Goal: Information Seeking & Learning: Learn about a topic

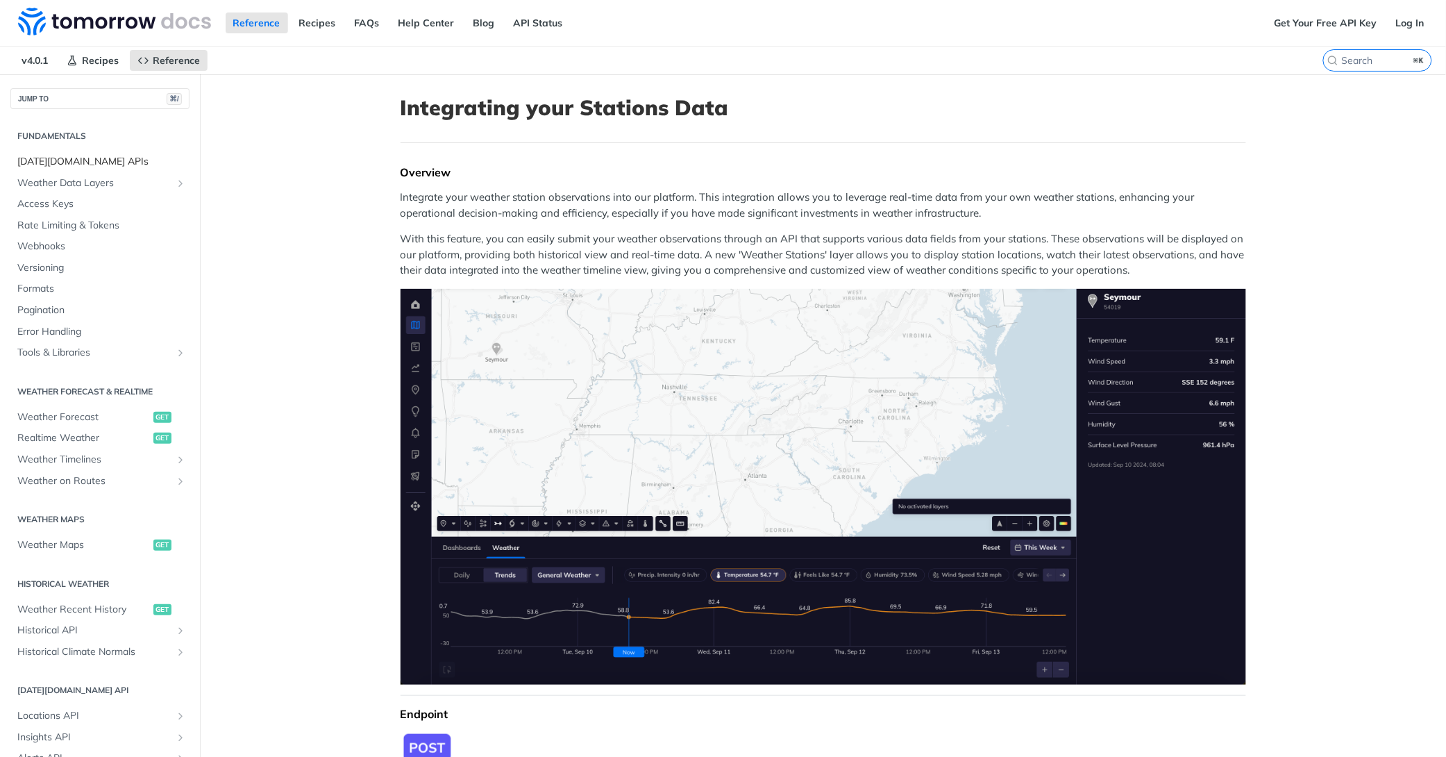
click at [65, 164] on span "[DATE][DOMAIN_NAME] APIs" at bounding box center [101, 162] width 169 height 14
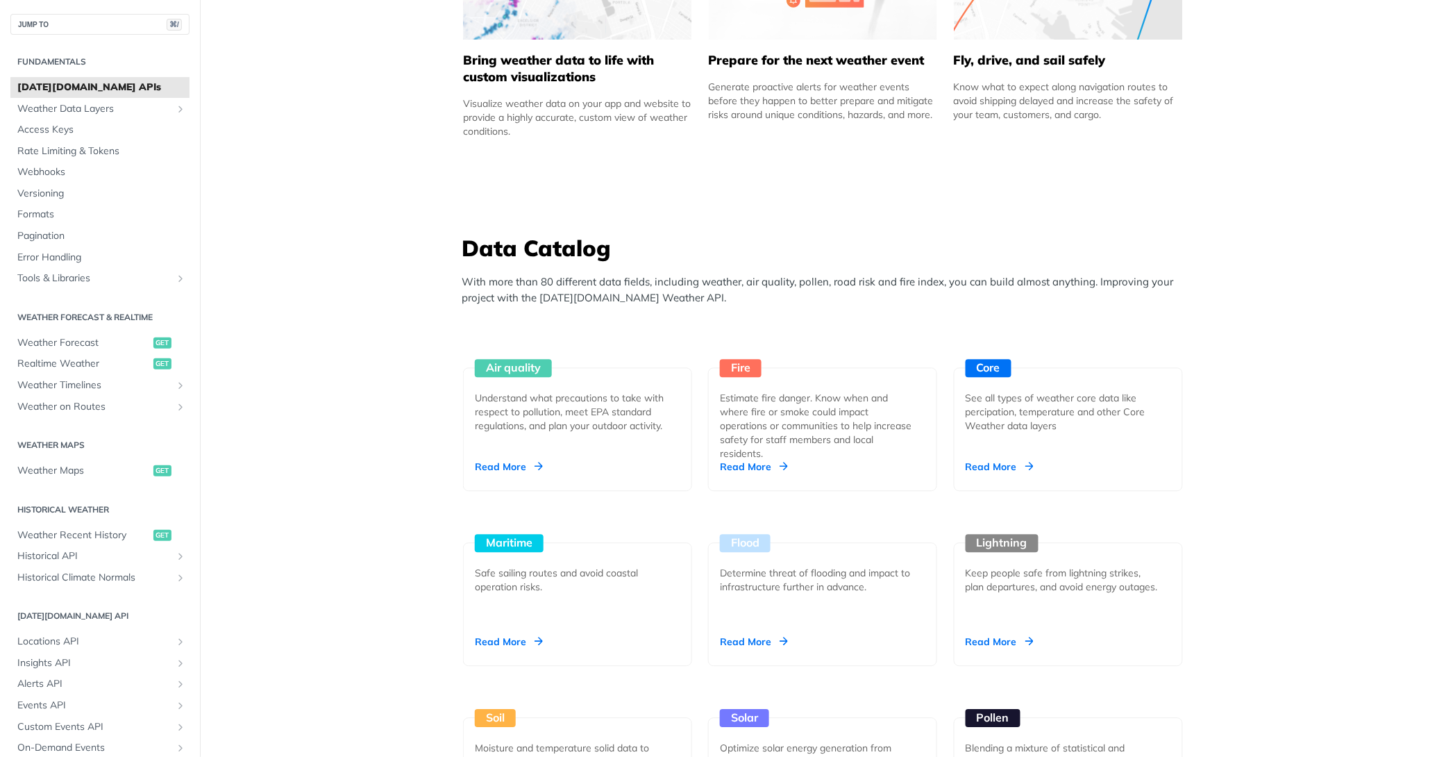
scroll to position [1025, 0]
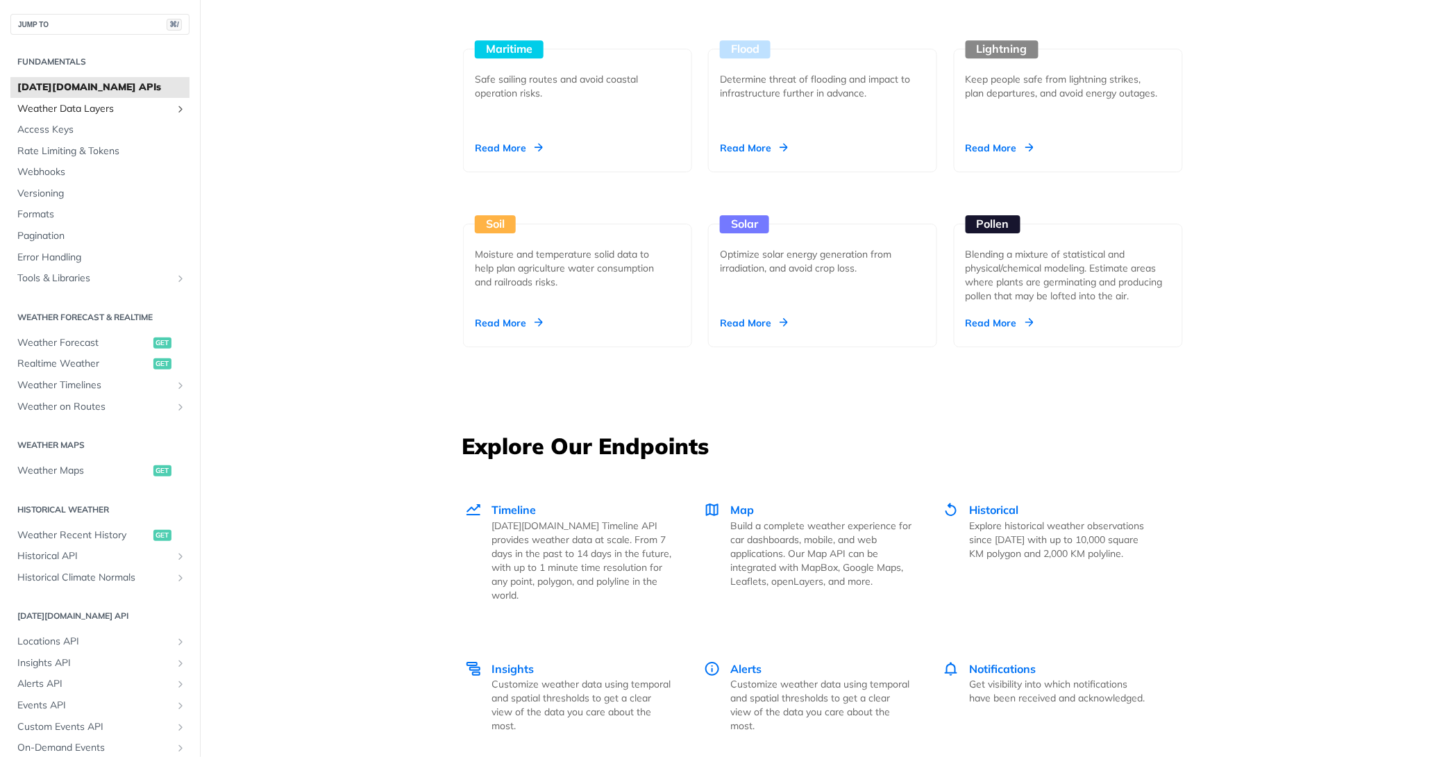
click at [67, 108] on span "Weather Data Layers" at bounding box center [94, 109] width 154 height 14
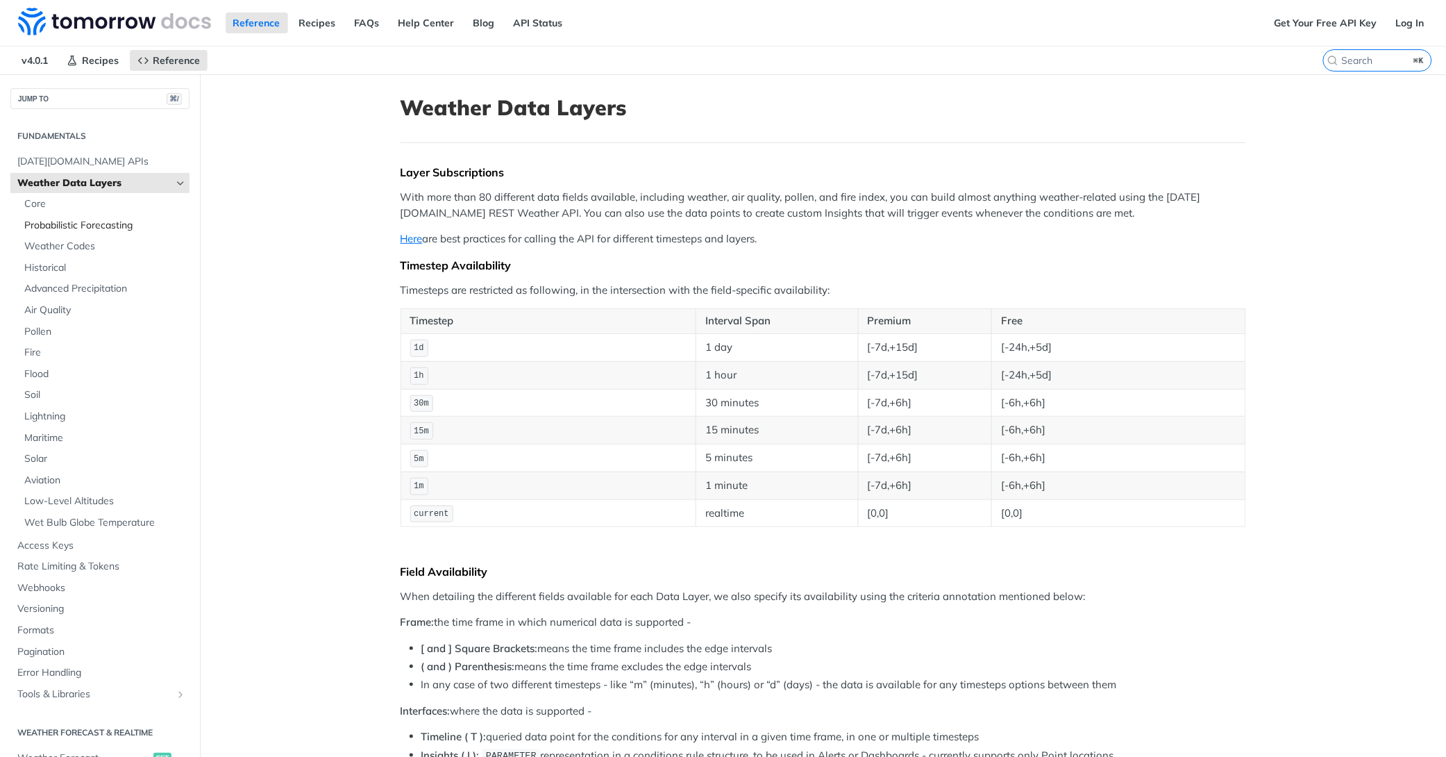
click at [63, 222] on span "Probabilistic Forecasting" at bounding box center [105, 226] width 162 height 14
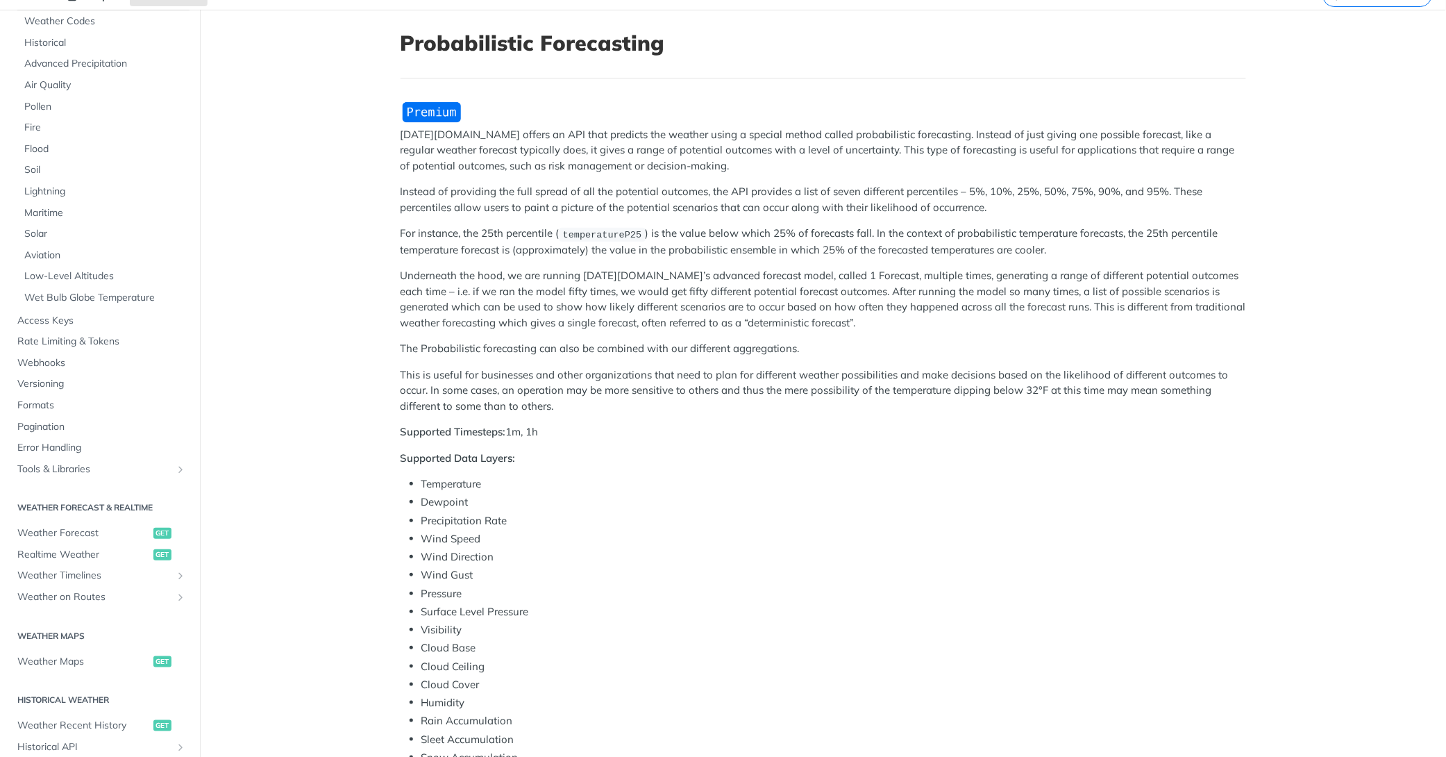
scroll to position [175, 0]
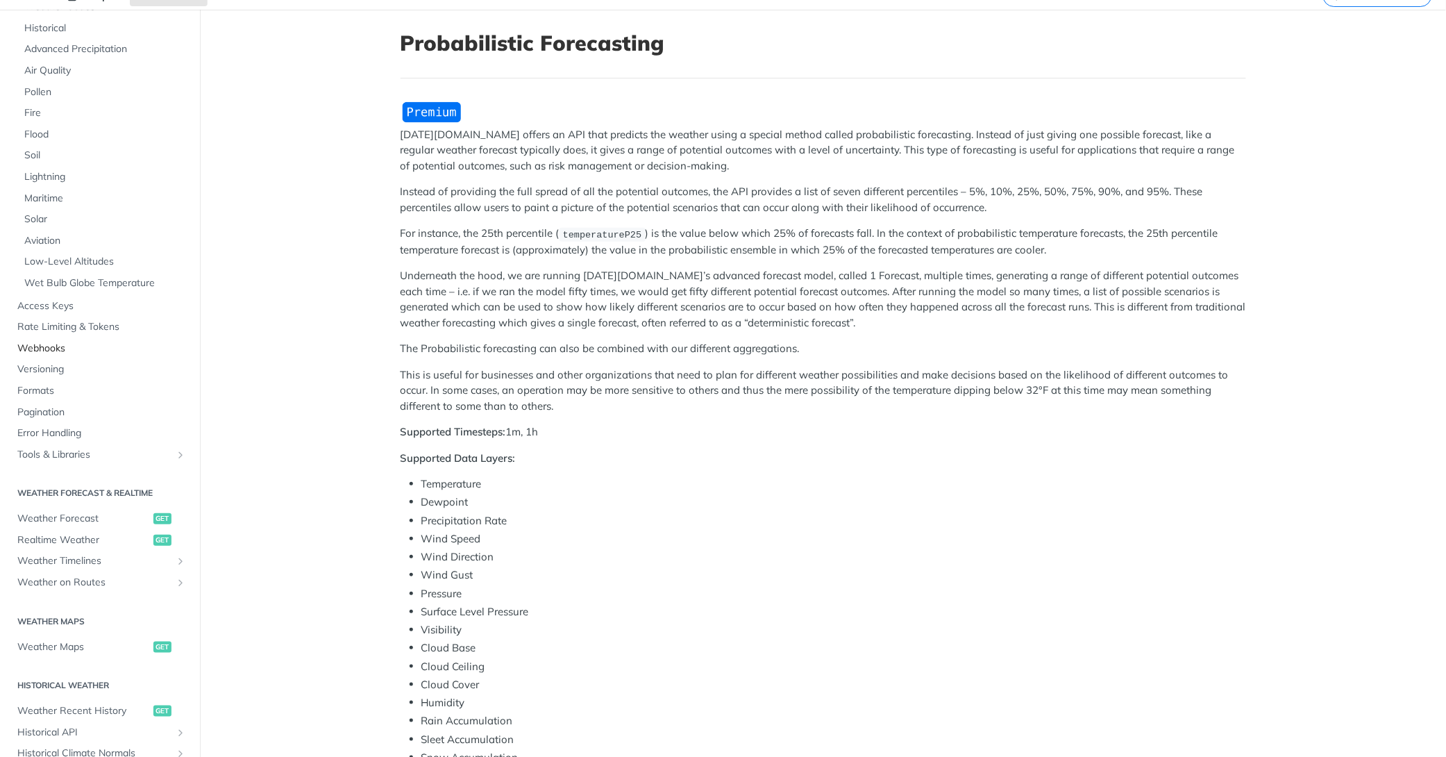
click at [48, 348] on span "Webhooks" at bounding box center [101, 349] width 169 height 14
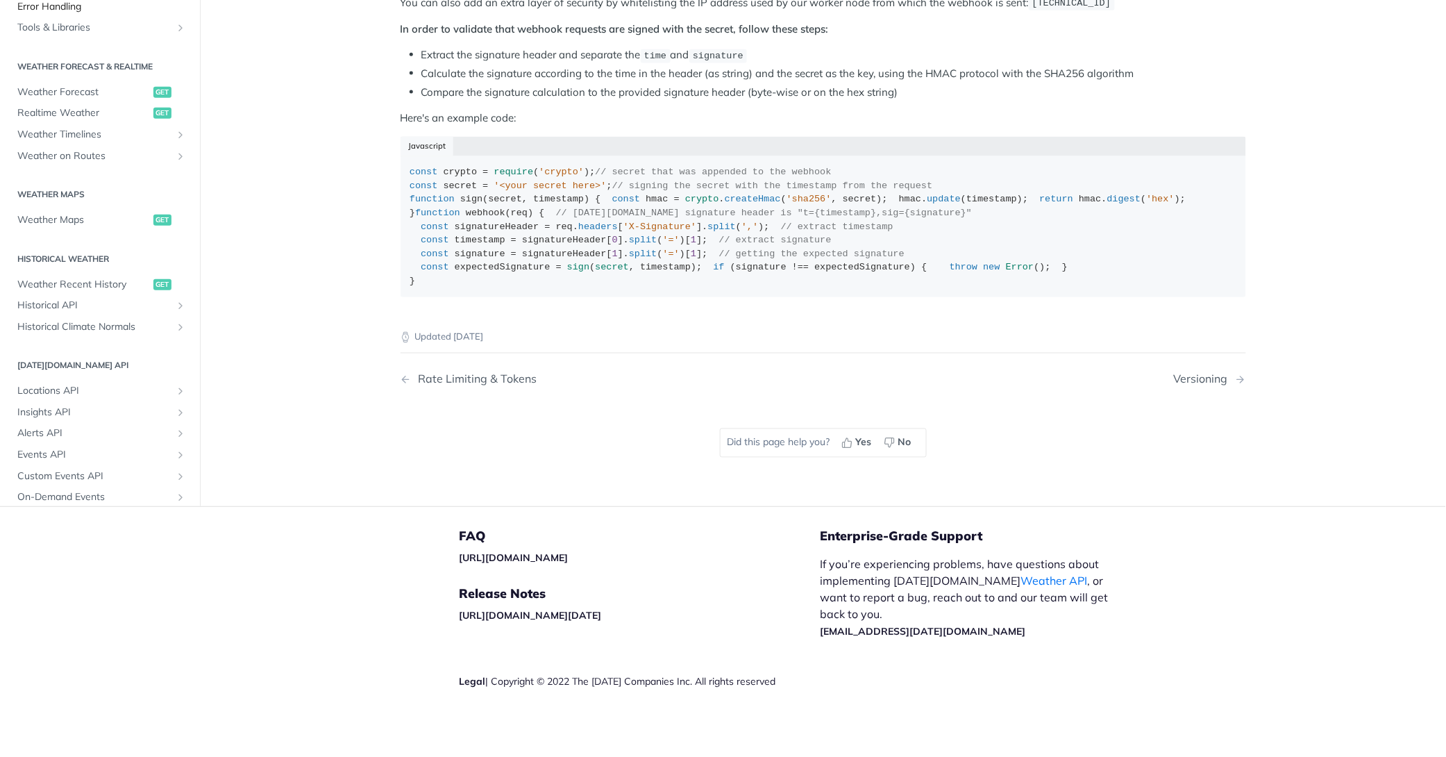
scroll to position [1008, 0]
click at [104, 99] on span "Weather Forecast" at bounding box center [83, 92] width 133 height 14
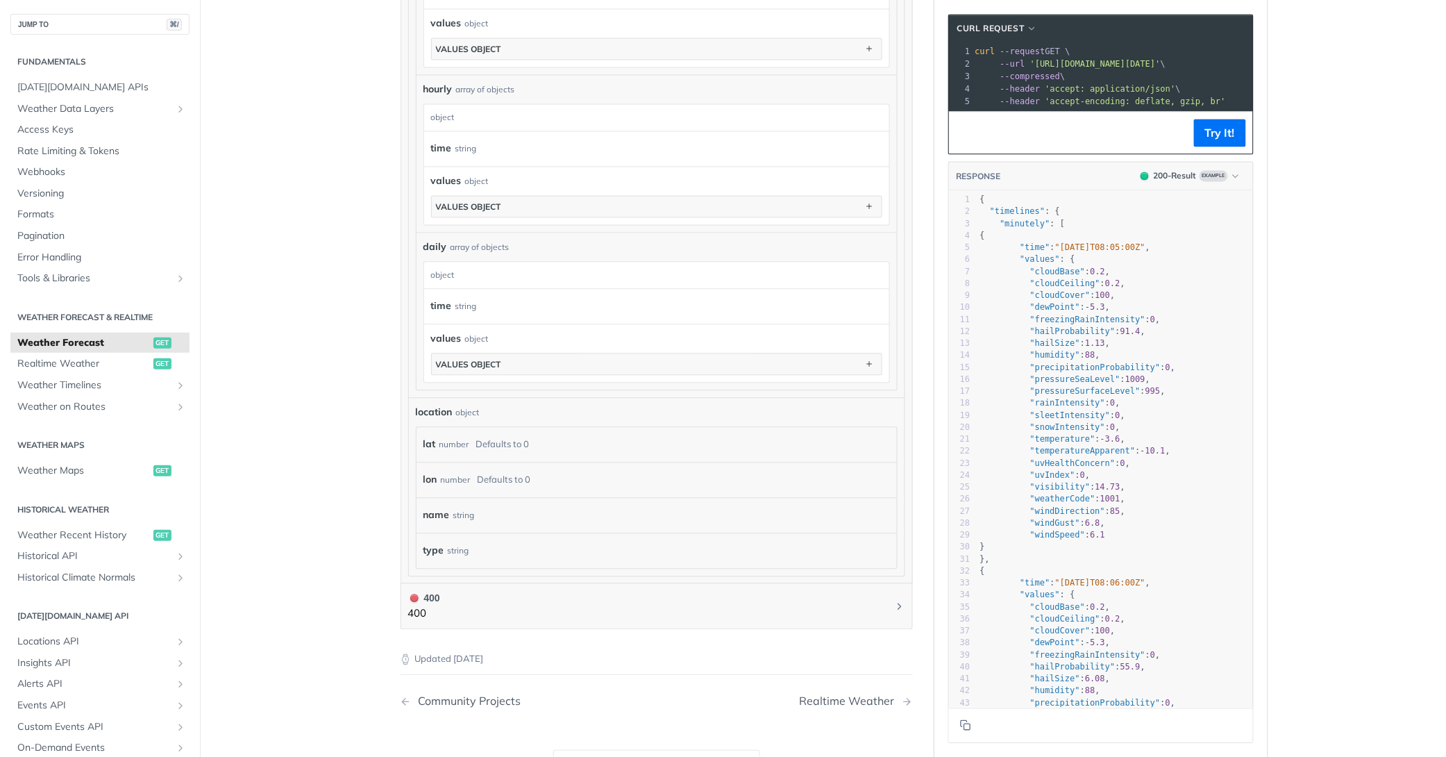
scroll to position [672, 0]
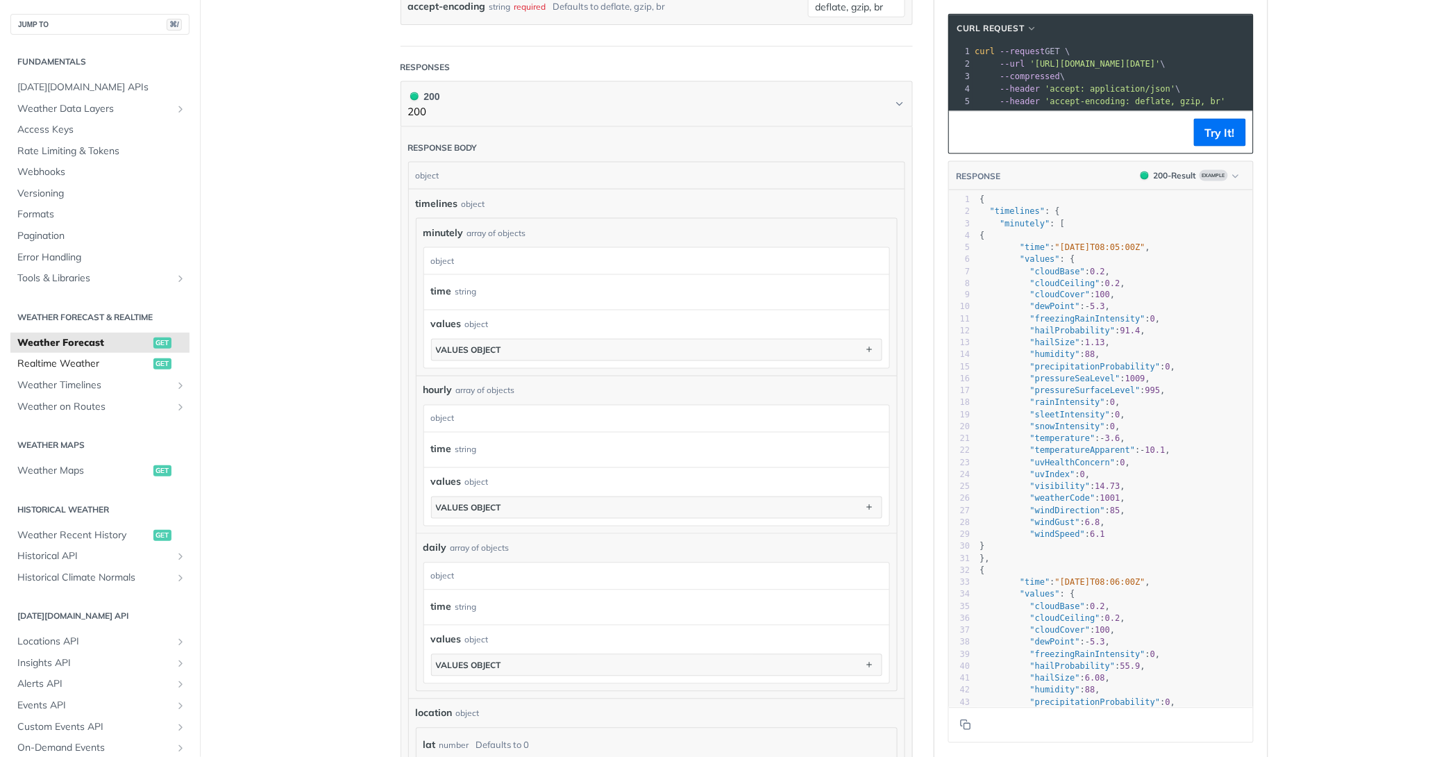
click at [74, 368] on span "Realtime Weather" at bounding box center [83, 364] width 133 height 14
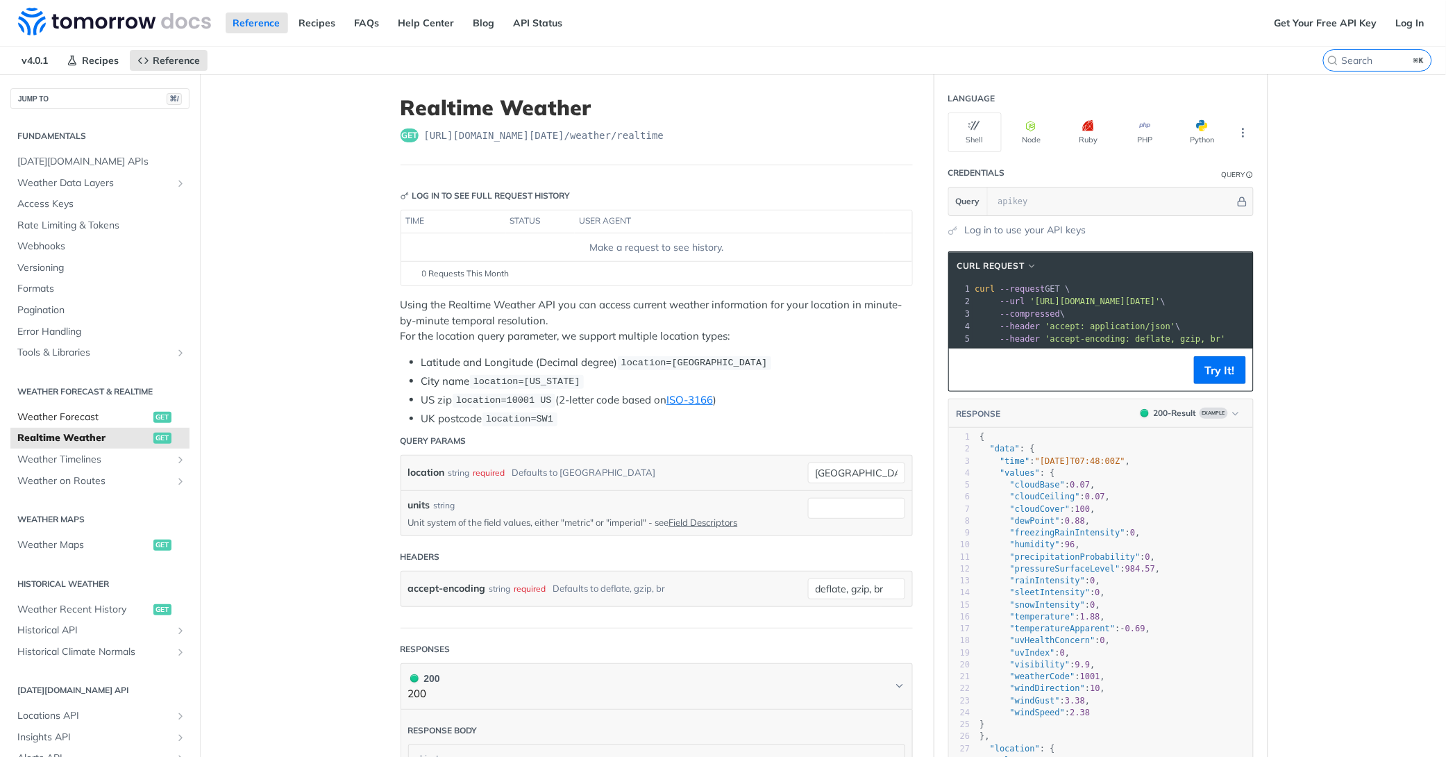
click at [81, 418] on span "Weather Forecast" at bounding box center [83, 417] width 133 height 14
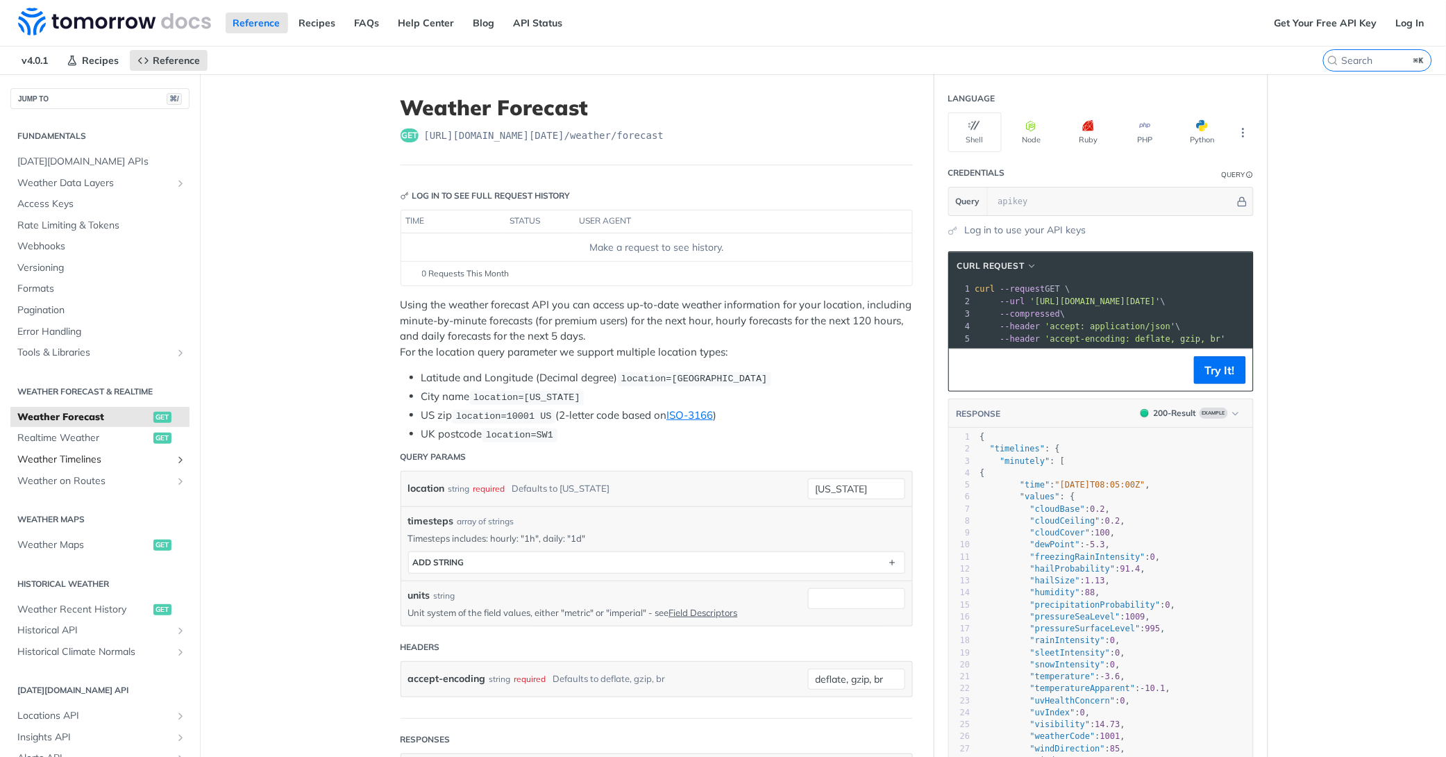
click at [69, 457] on span "Weather Timelines" at bounding box center [94, 460] width 154 height 14
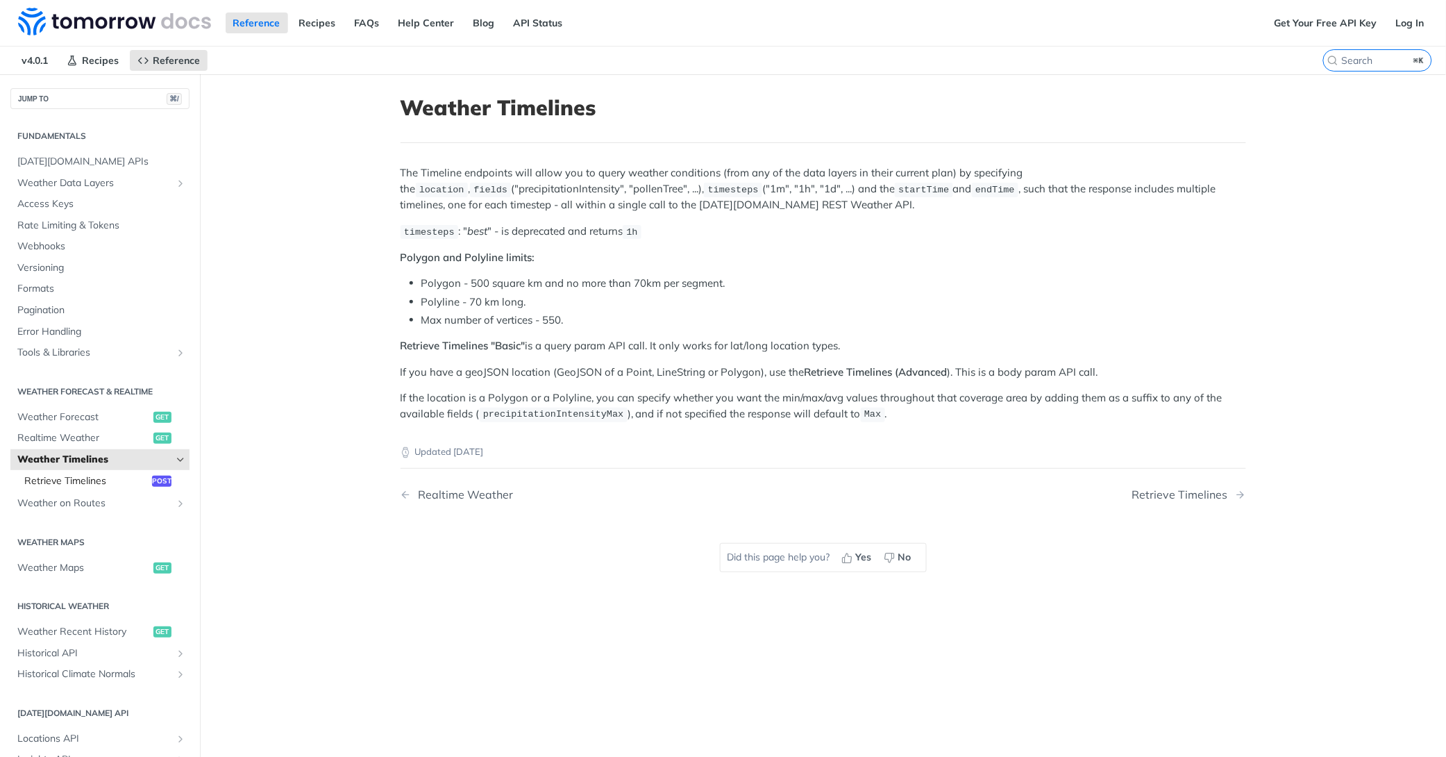
click at [66, 480] on span "Retrieve Timelines" at bounding box center [86, 481] width 124 height 14
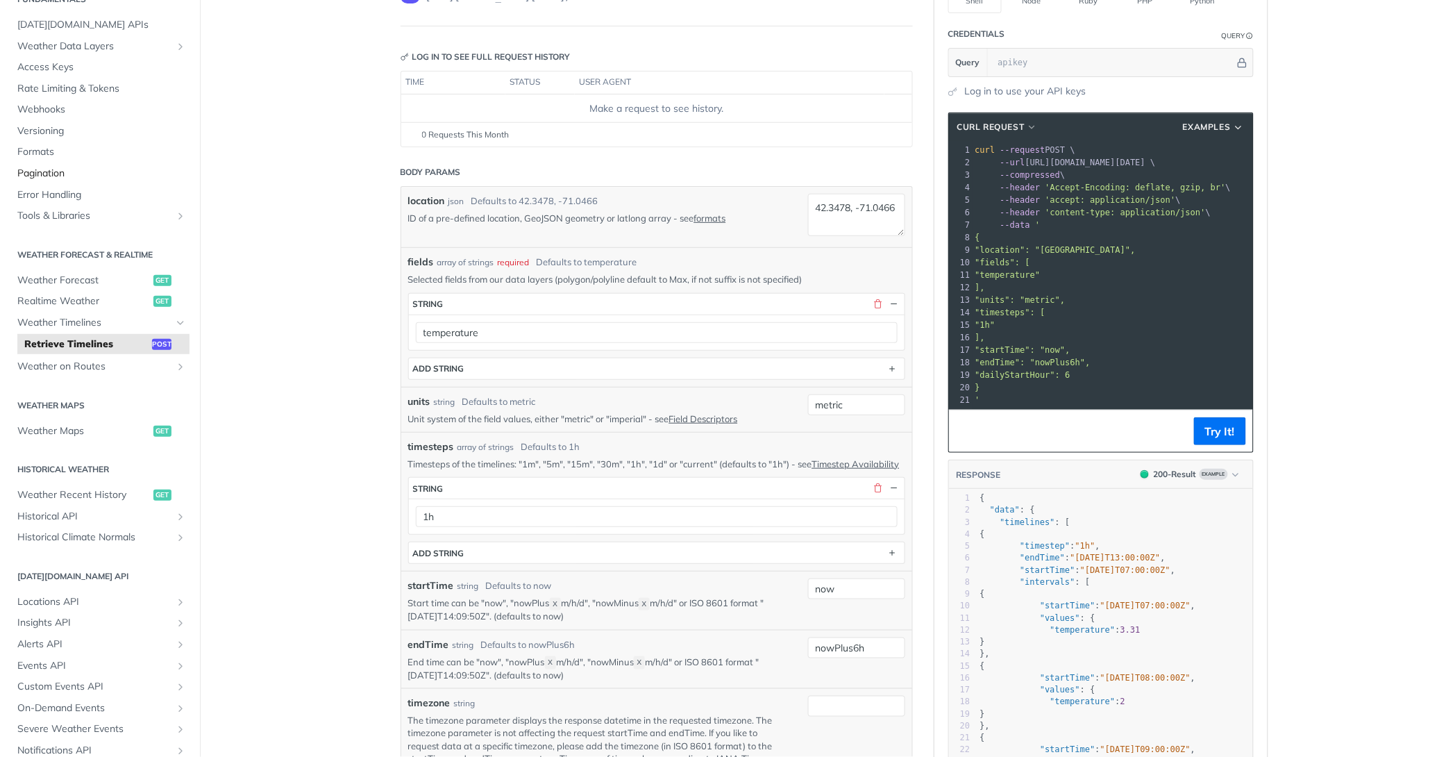
scroll to position [75, 0]
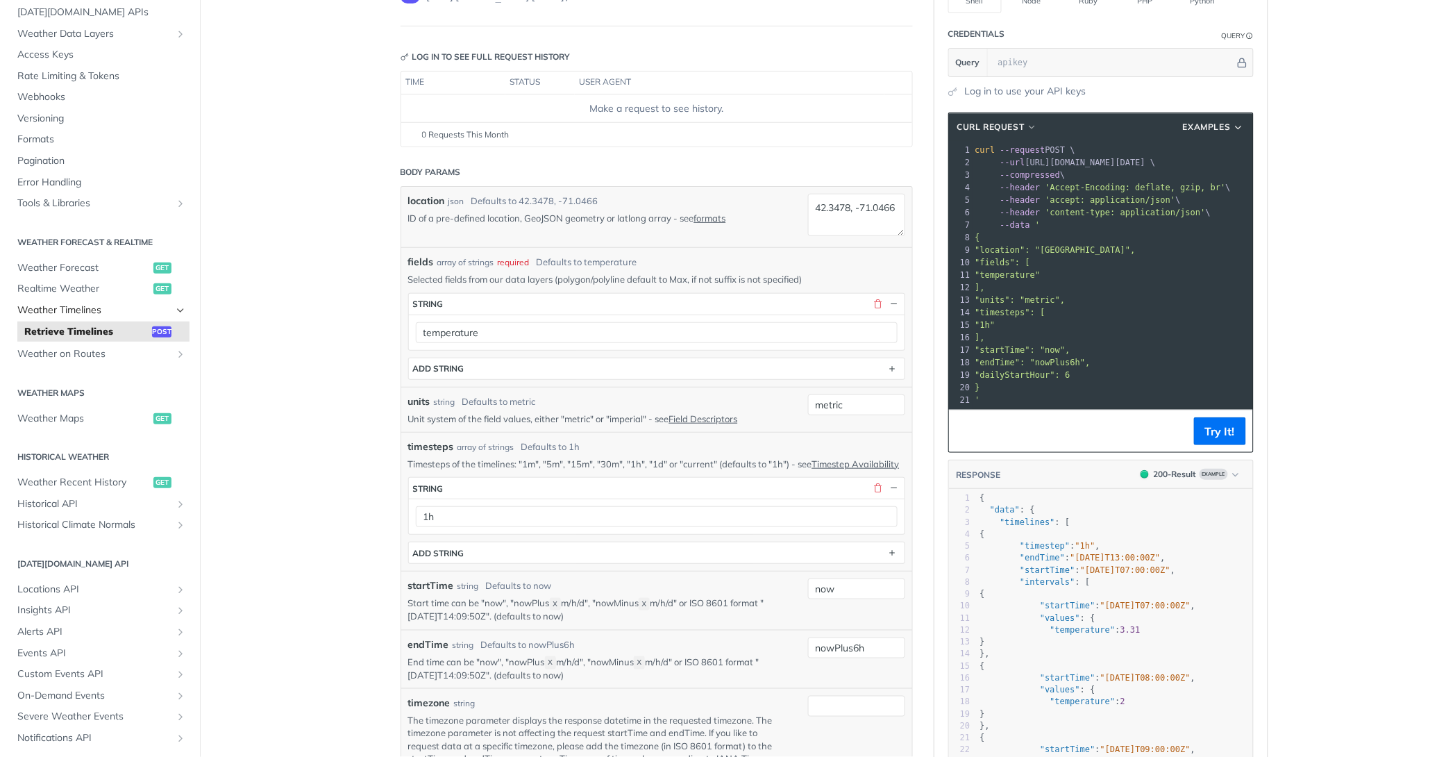
click at [67, 310] on span "Weather Timelines" at bounding box center [94, 310] width 154 height 14
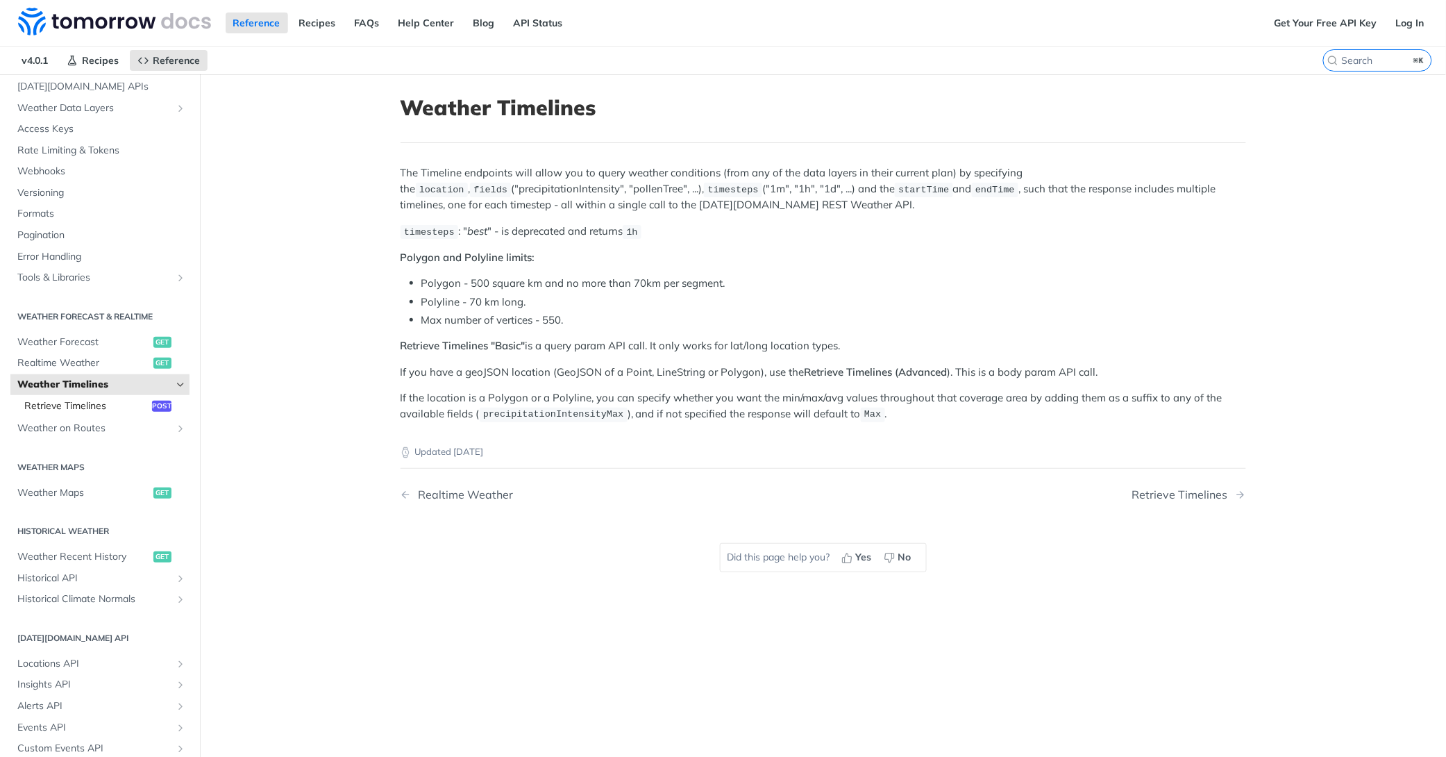
click at [74, 405] on span "Retrieve Timelines" at bounding box center [86, 406] width 124 height 14
